Goal: Browse casually

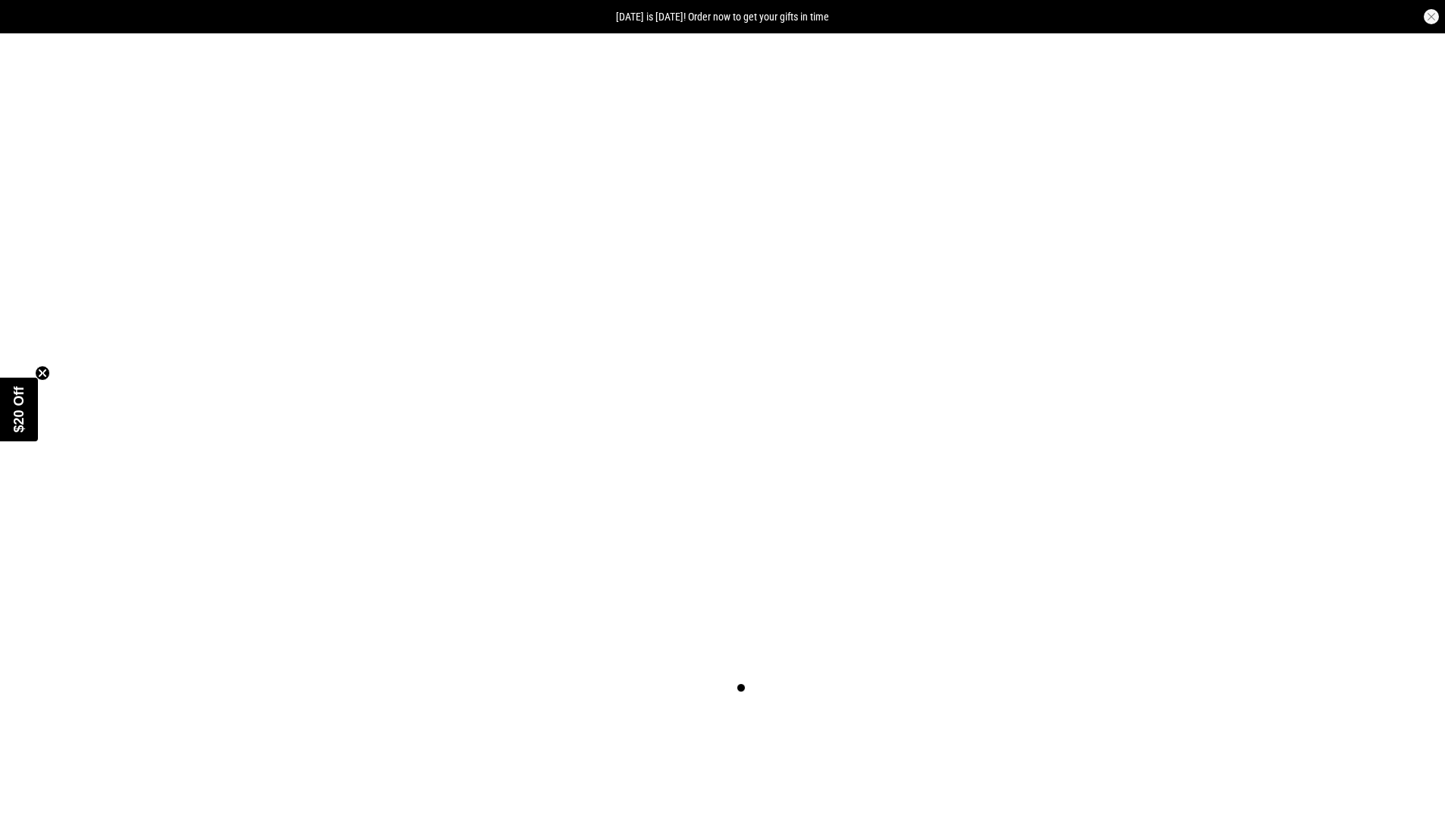
click at [1432, 17] on button "button" at bounding box center [1431, 16] width 15 height 15
